Goal: Check status: Check status

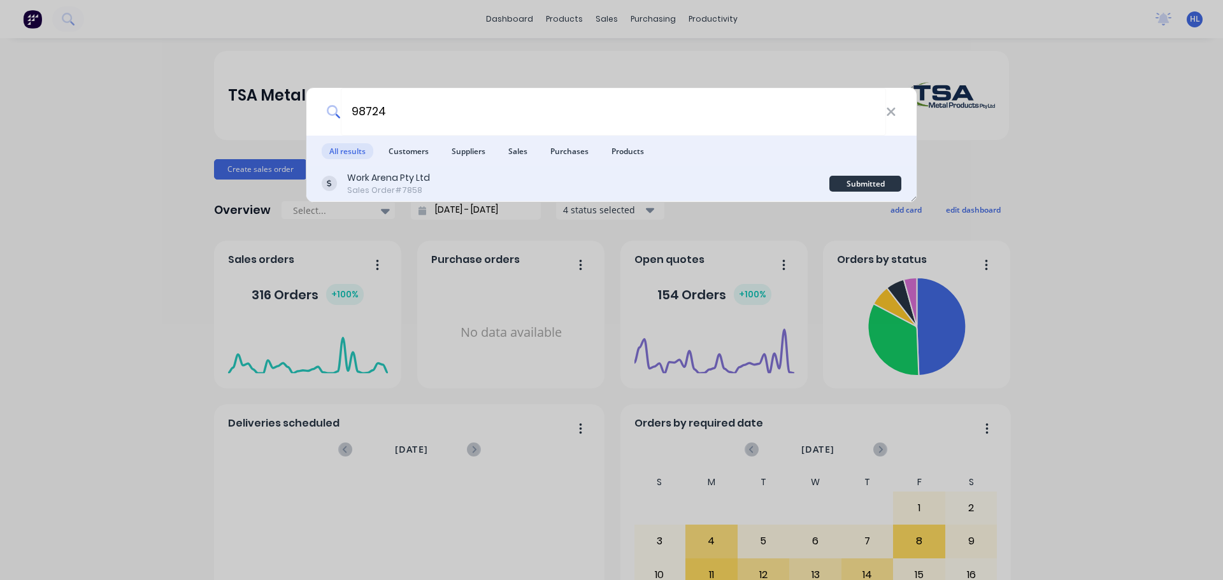
type input "98724"
click at [479, 186] on div "Work Arena Pty Ltd Sales Order #7858" at bounding box center [575, 183] width 507 height 25
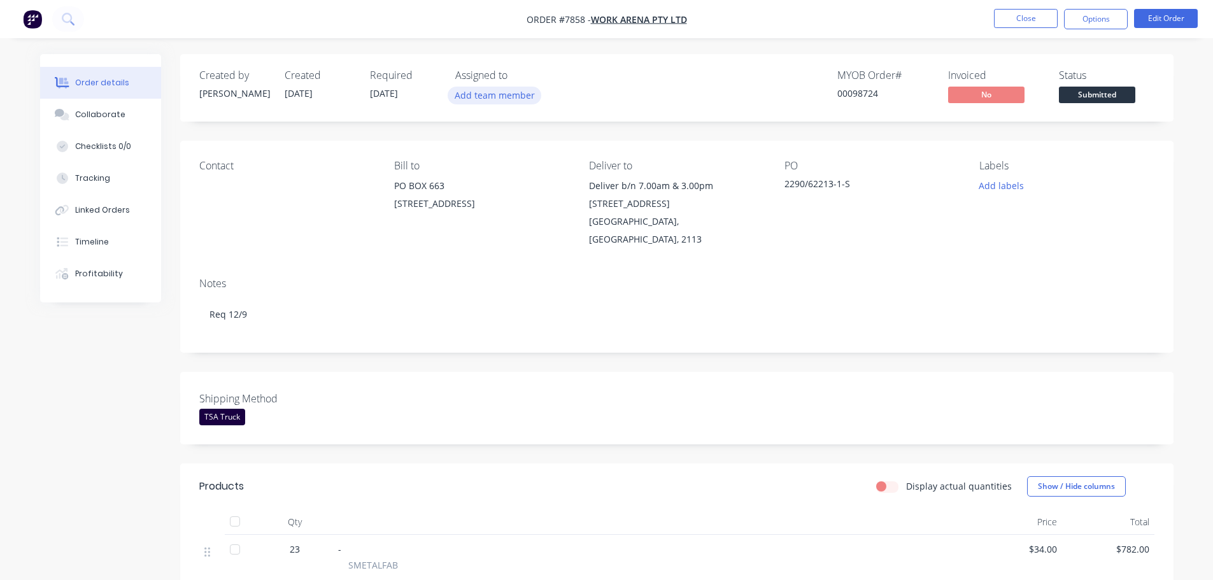
click at [506, 97] on button "Add team member" at bounding box center [495, 95] width 94 height 17
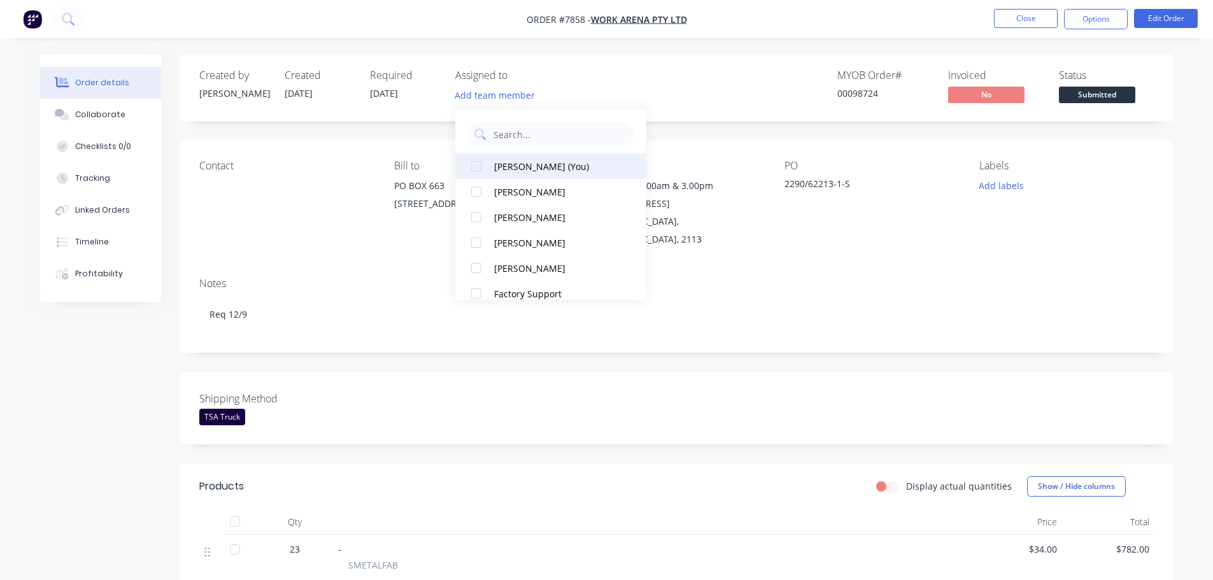
click at [479, 167] on div at bounding box center [476, 165] width 25 height 25
click at [695, 95] on div "MYOB Order # 00098724 Invoiced No Status Submitted" at bounding box center [869, 87] width 572 height 37
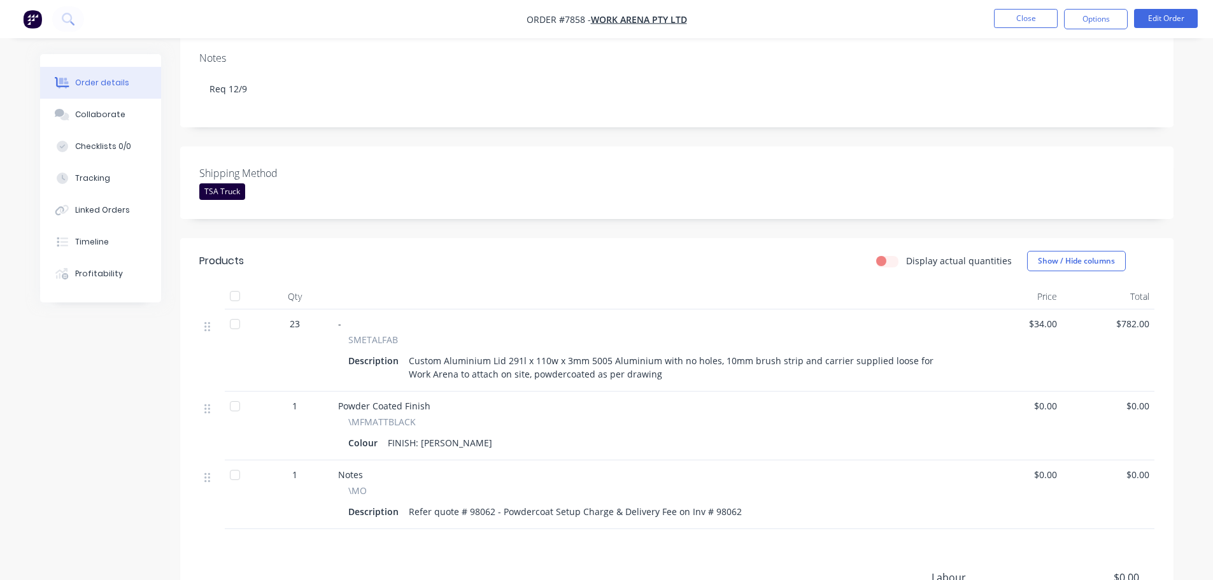
scroll to position [255, 0]
